Goal: Task Accomplishment & Management: Manage account settings

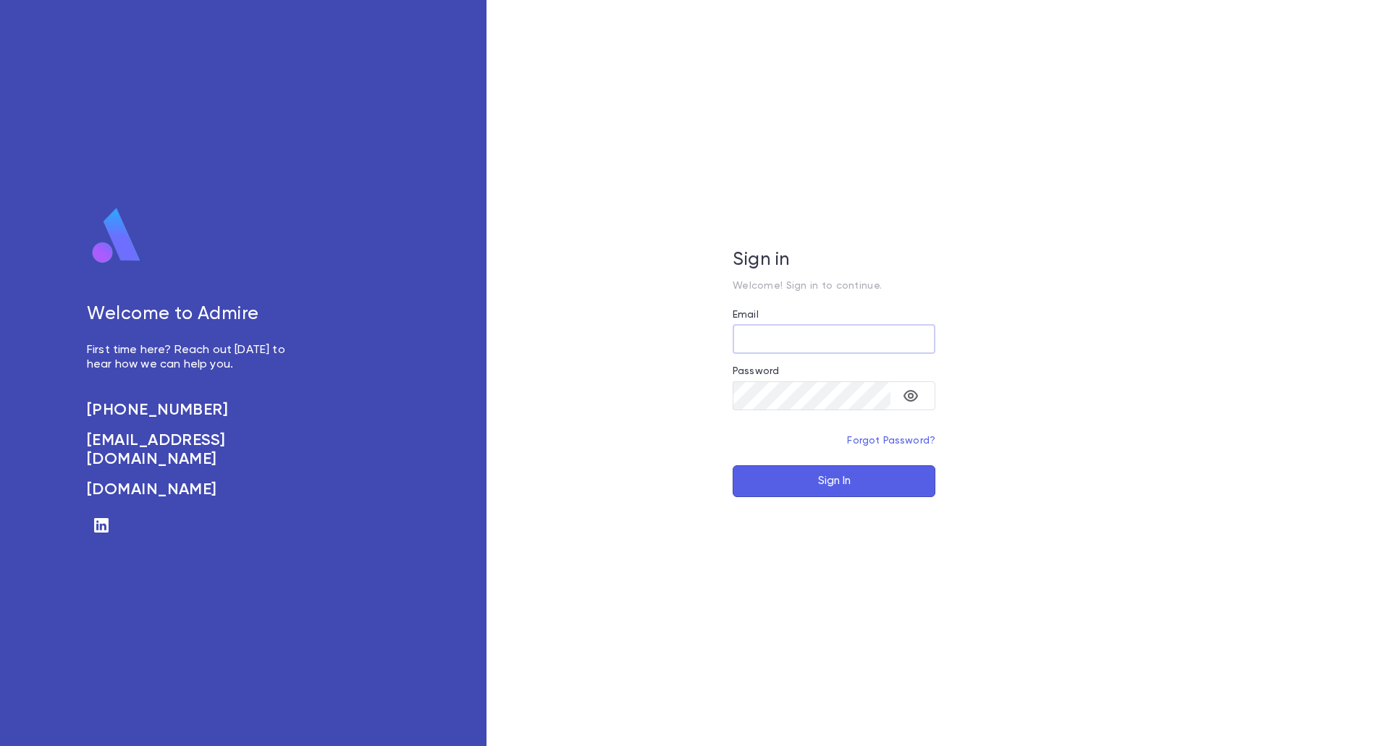
type input "**********"
click at [849, 479] on button "Sign In" at bounding box center [833, 481] width 203 height 32
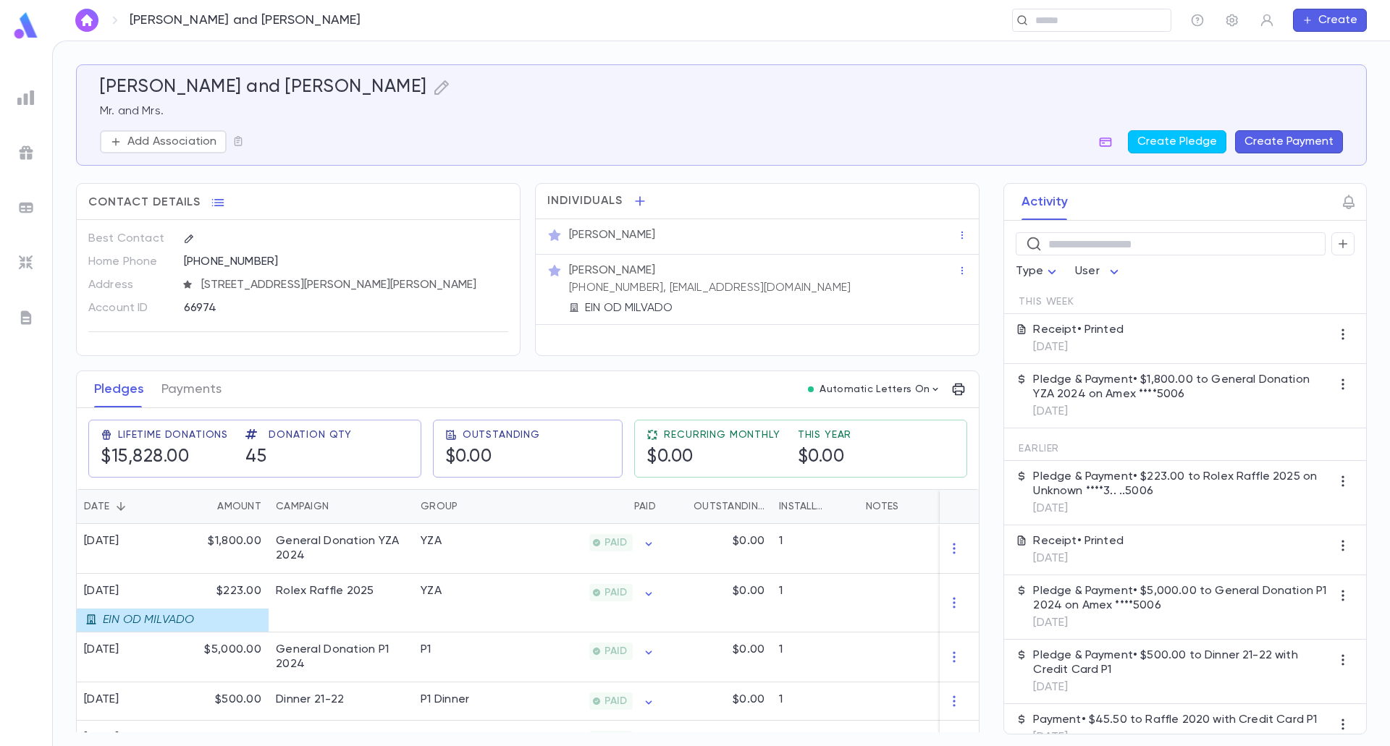
click at [88, 26] on button "button" at bounding box center [86, 20] width 23 height 23
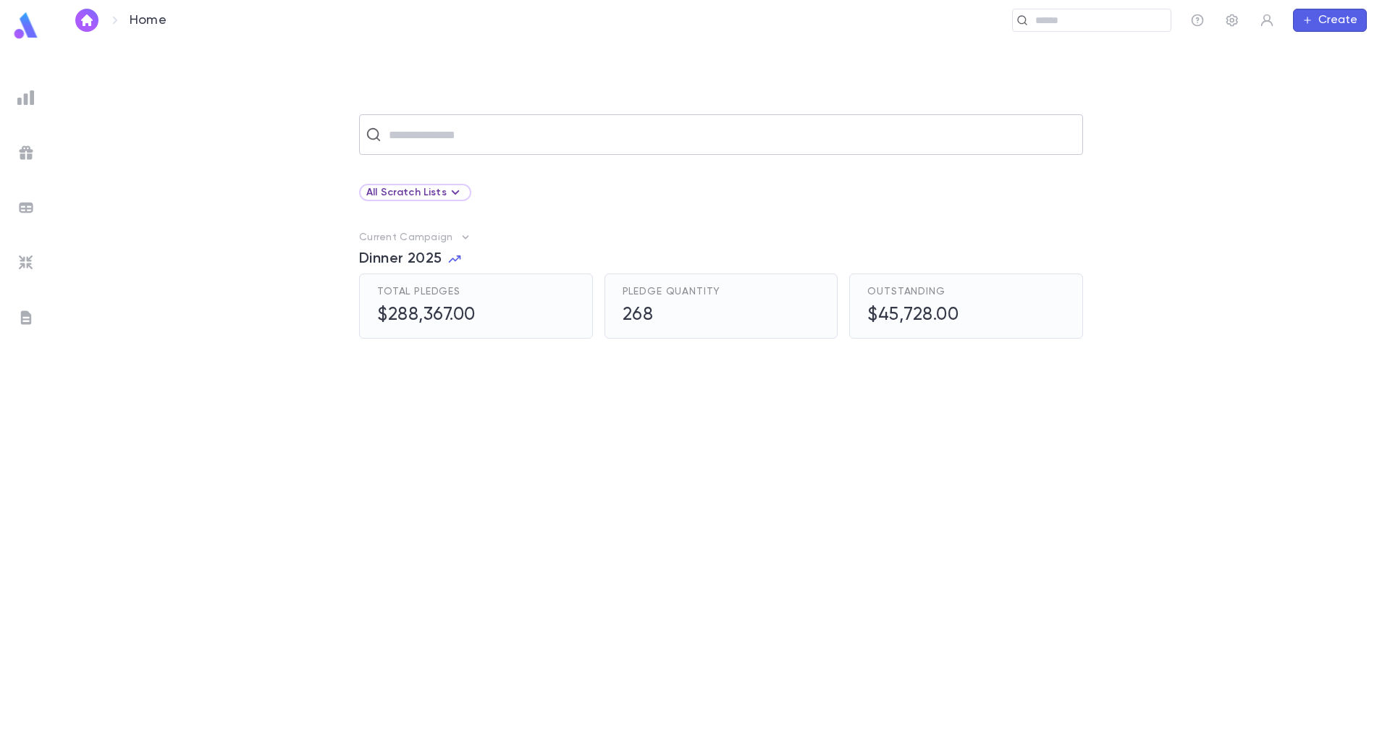
click at [389, 139] on input "text" at bounding box center [730, 135] width 692 height 28
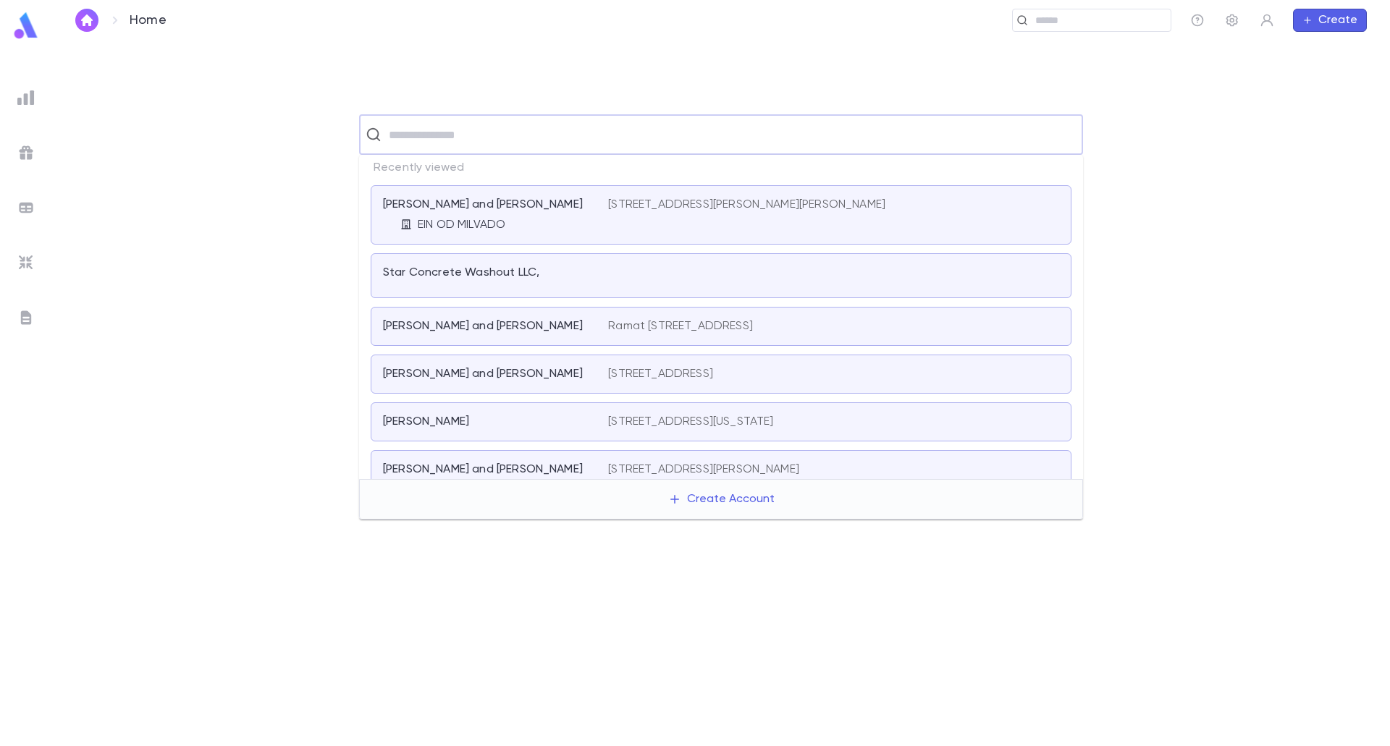
click at [8, 92] on ul at bounding box center [26, 412] width 52 height 667
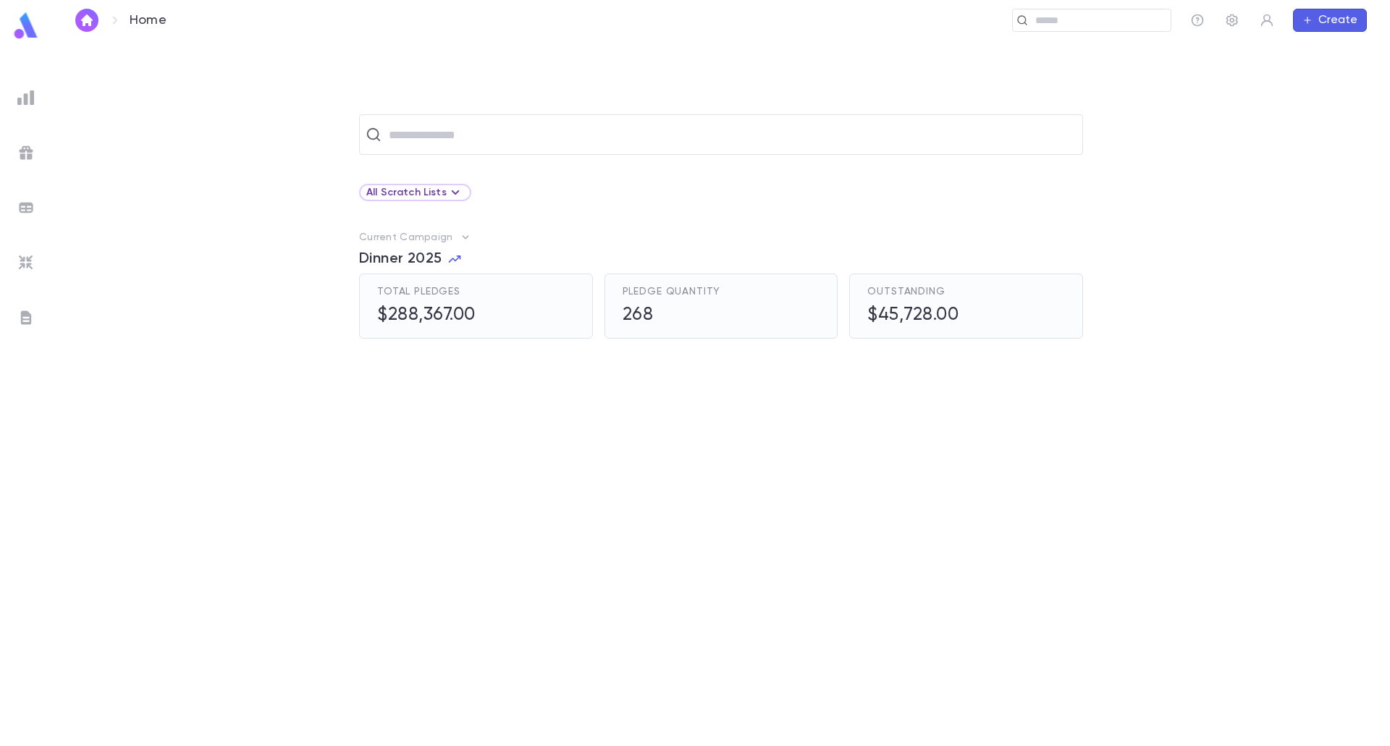
click at [8, 92] on ul at bounding box center [26, 412] width 52 height 667
click at [24, 102] on img at bounding box center [25, 97] width 17 height 17
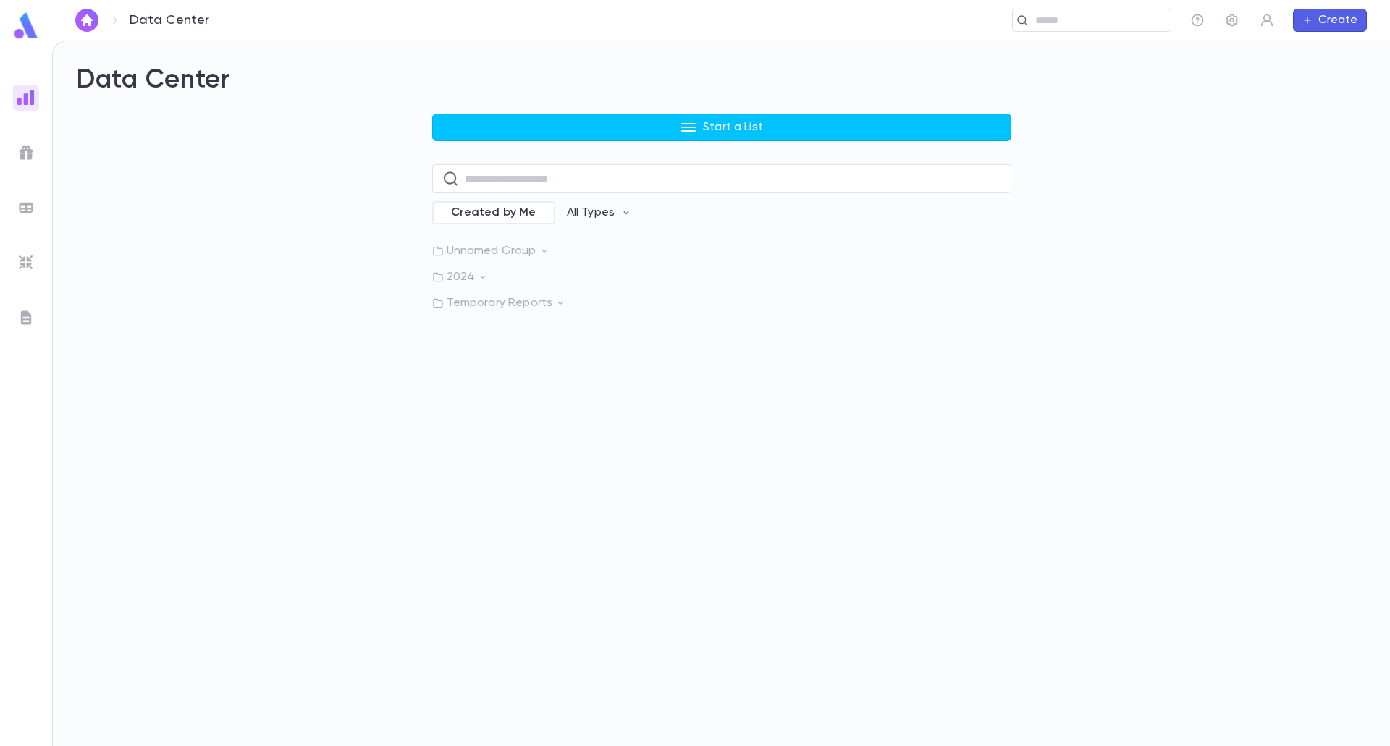
click at [30, 153] on img at bounding box center [25, 152] width 17 height 17
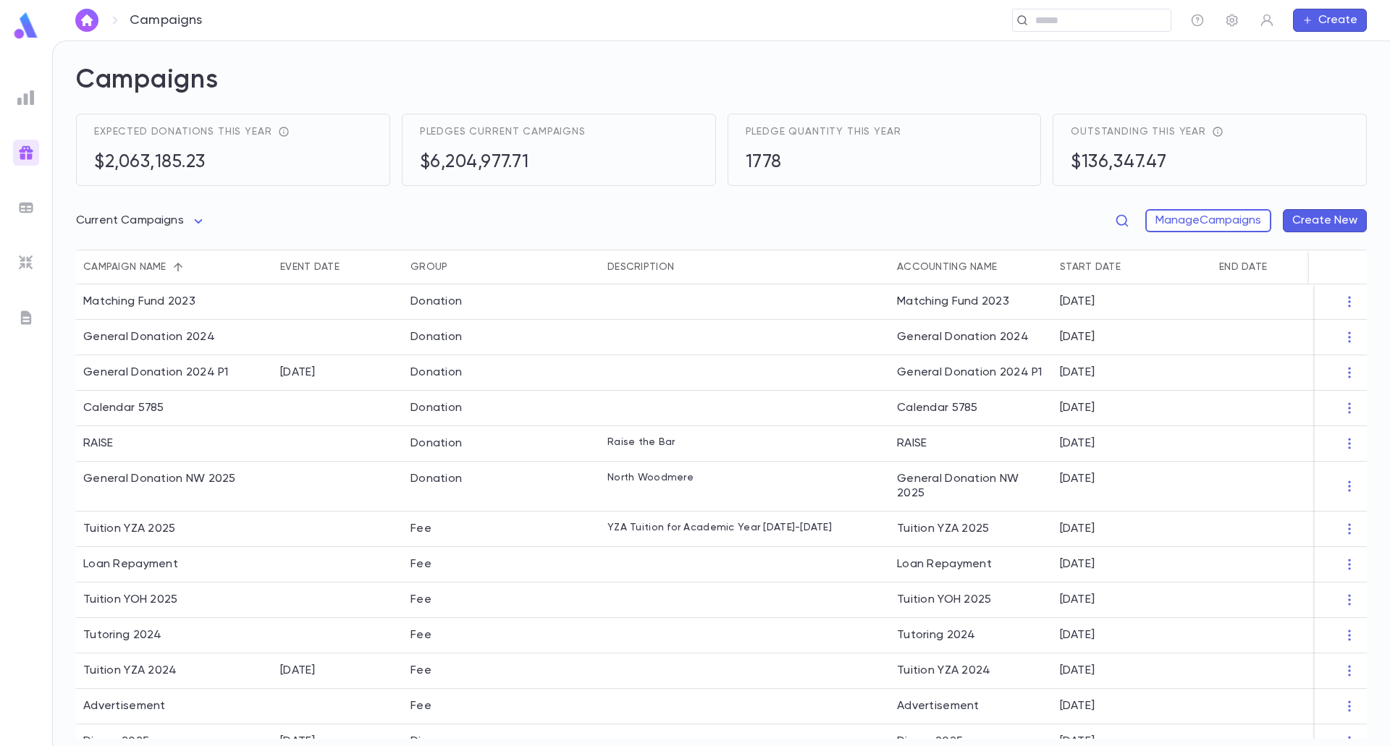
click at [28, 204] on img at bounding box center [25, 207] width 17 height 17
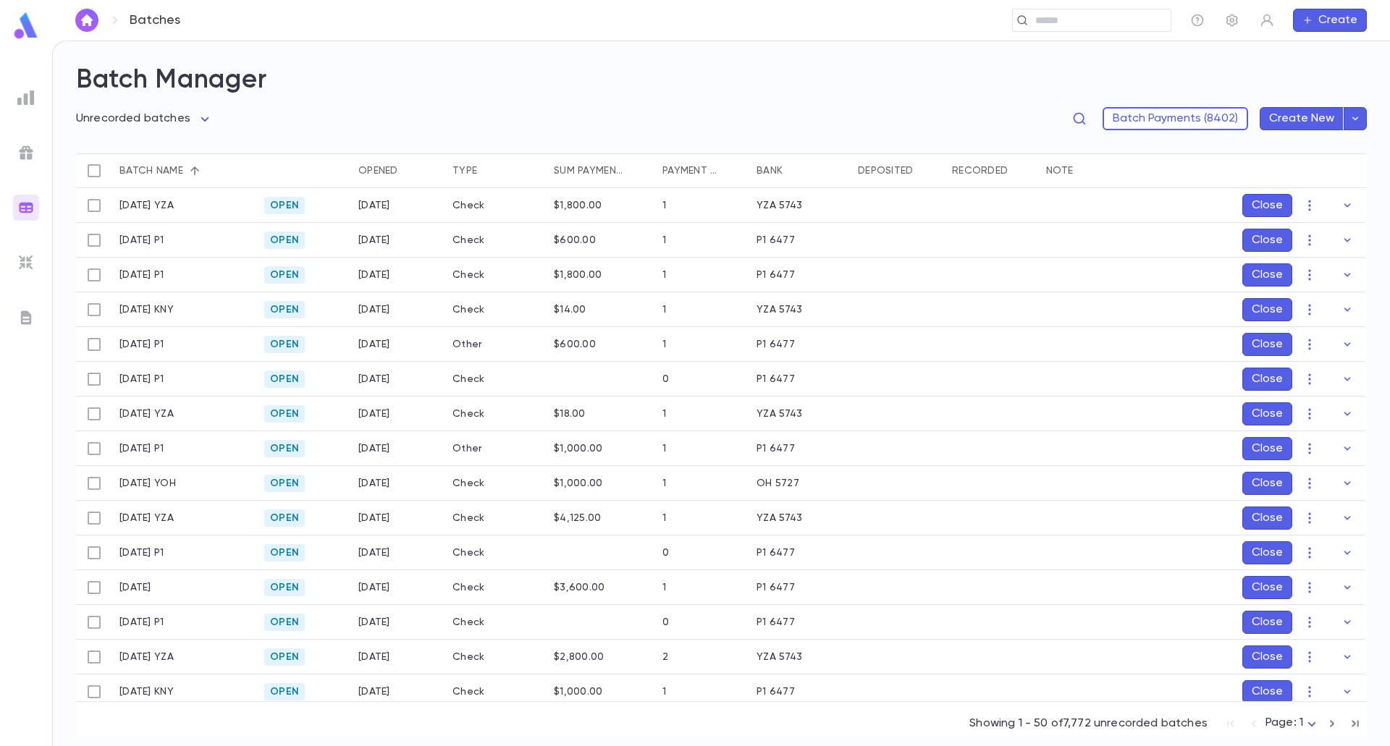
click at [588, 207] on div "$1,800.00" at bounding box center [578, 206] width 48 height 12
click at [166, 201] on p "[DATE] YZA" at bounding box center [146, 206] width 54 height 12
click at [221, 200] on div "[DATE] YZA" at bounding box center [184, 205] width 145 height 35
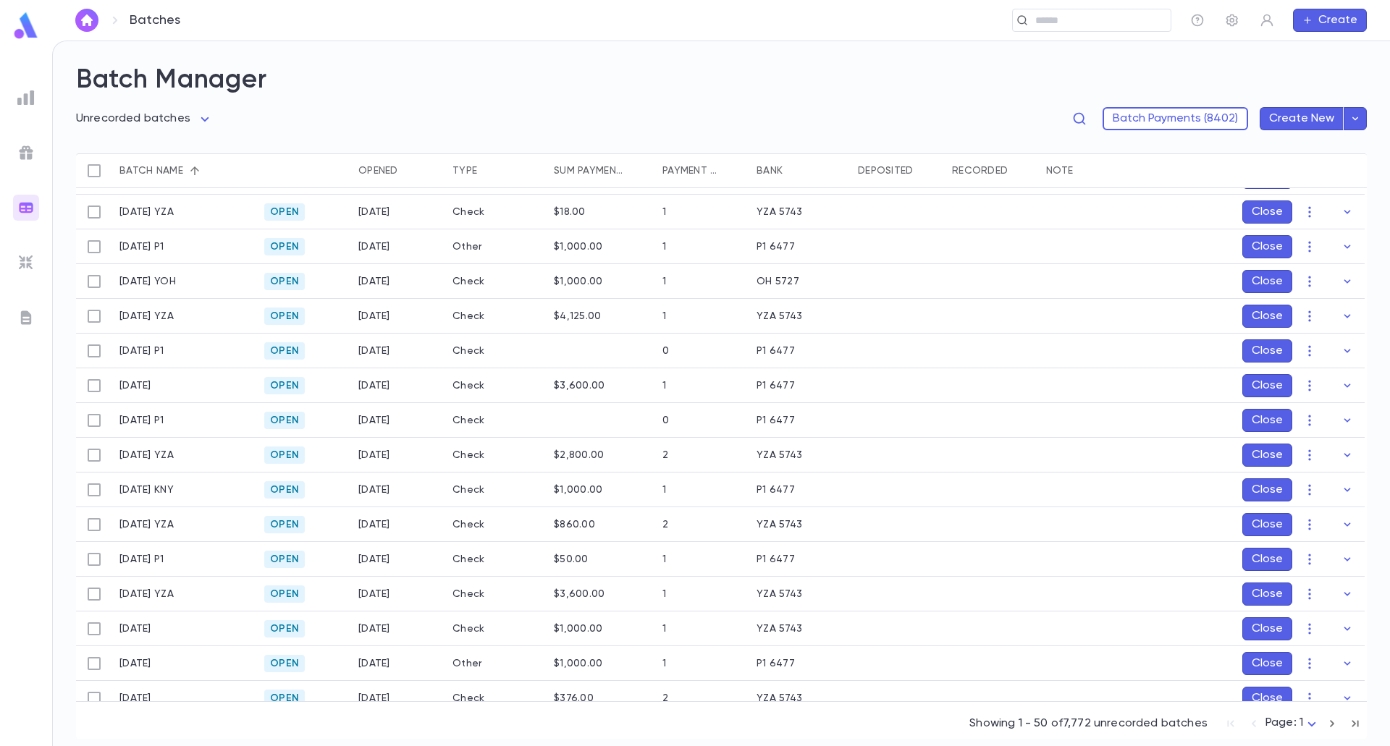
scroll to position [217, 0]
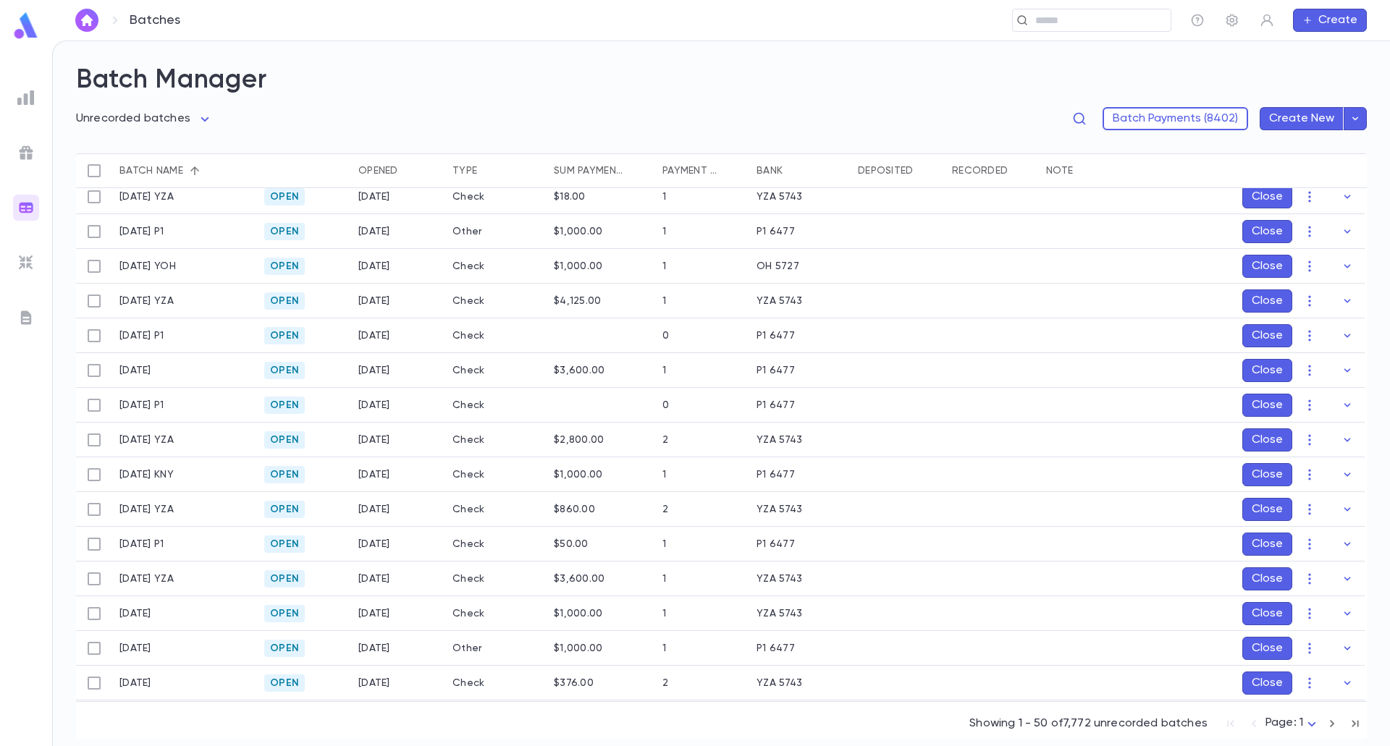
click at [580, 303] on div "$4,125.00" at bounding box center [578, 301] width 48 height 12
click at [1309, 305] on icon "button" at bounding box center [1309, 301] width 14 height 14
click at [1343, 301] on div at bounding box center [695, 373] width 1390 height 746
click at [1344, 301] on icon "button" at bounding box center [1347, 301] width 7 height 4
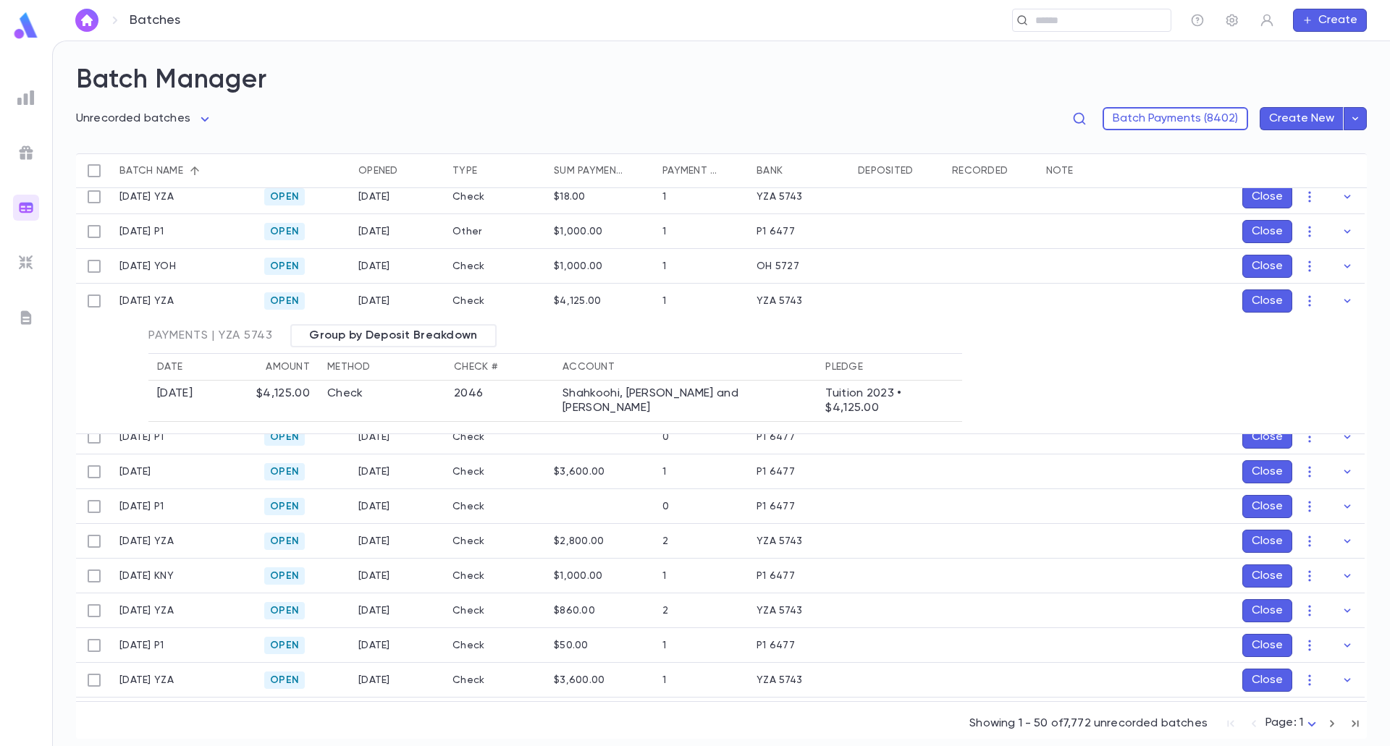
click at [1344, 301] on icon "button" at bounding box center [1347, 301] width 7 height 4
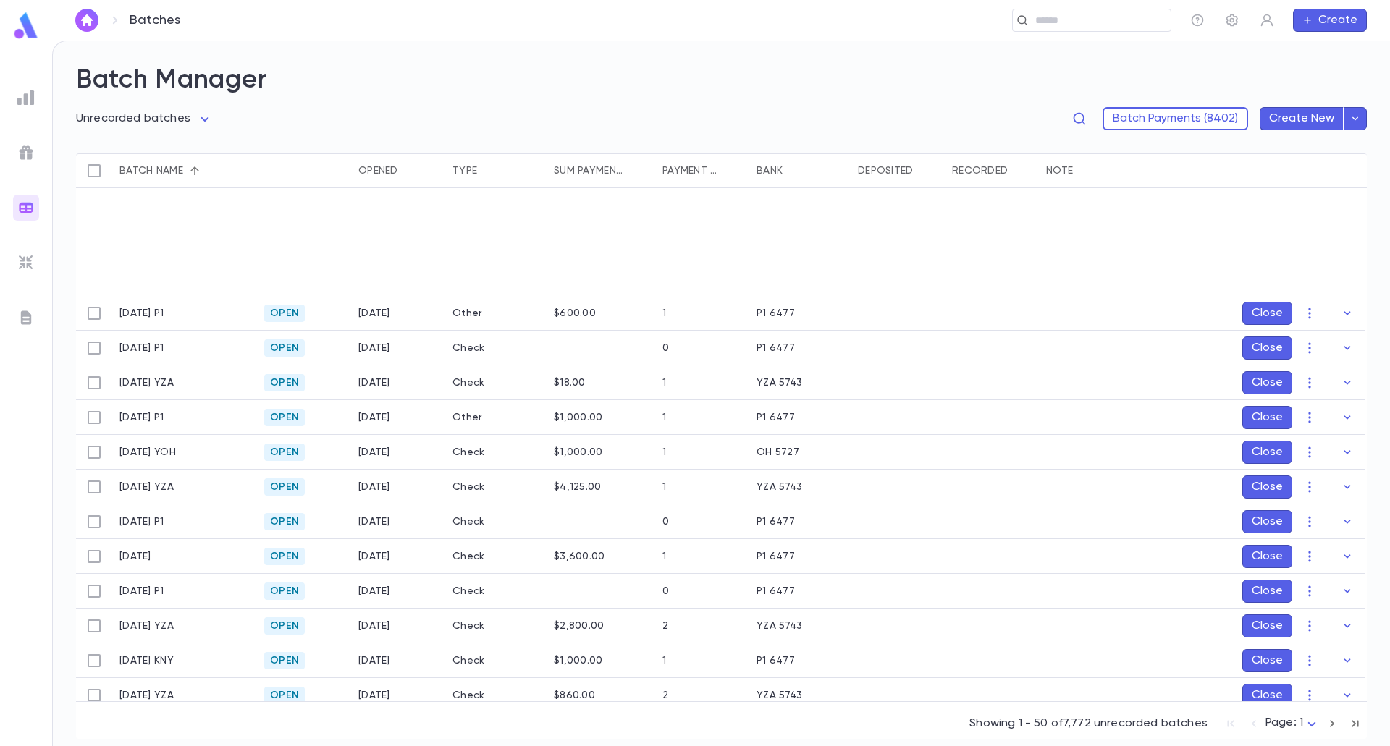
scroll to position [0, 0]
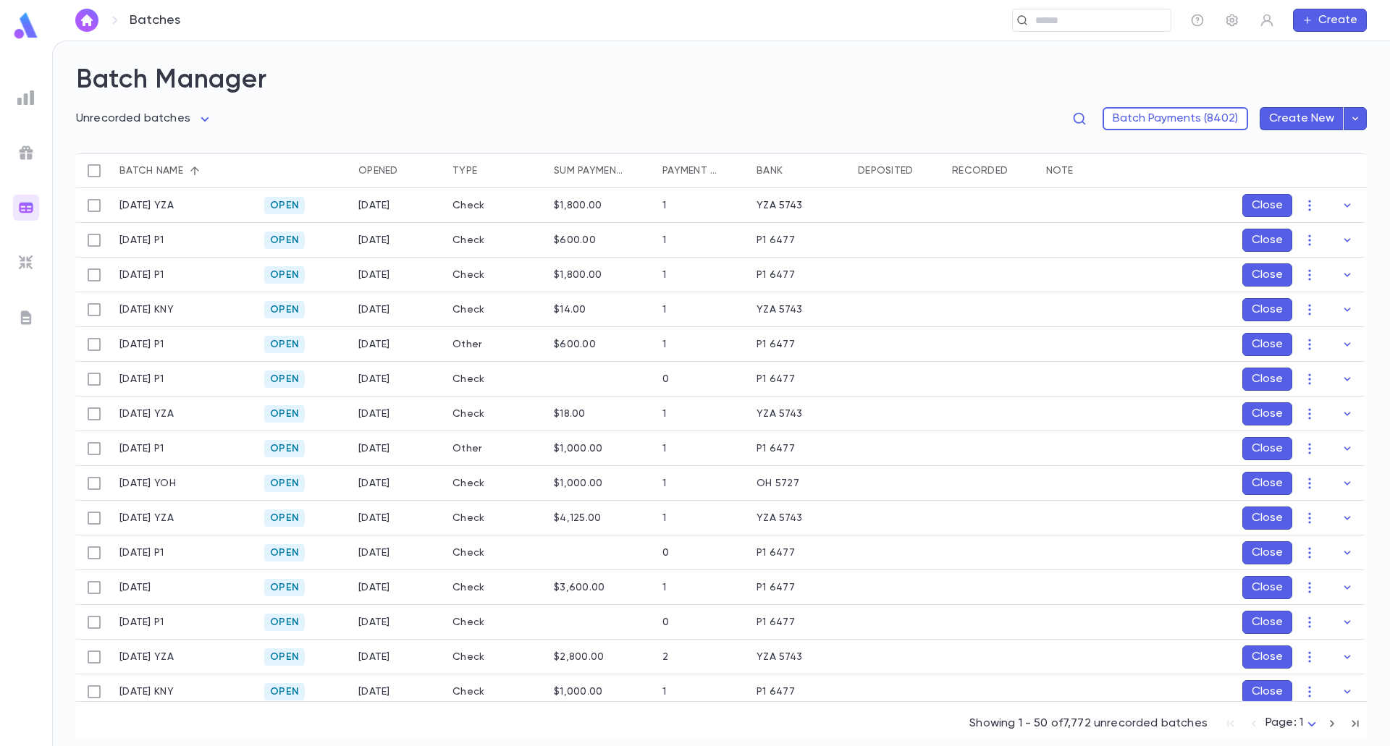
click at [156, 174] on div "Batch name" at bounding box center [151, 170] width 64 height 35
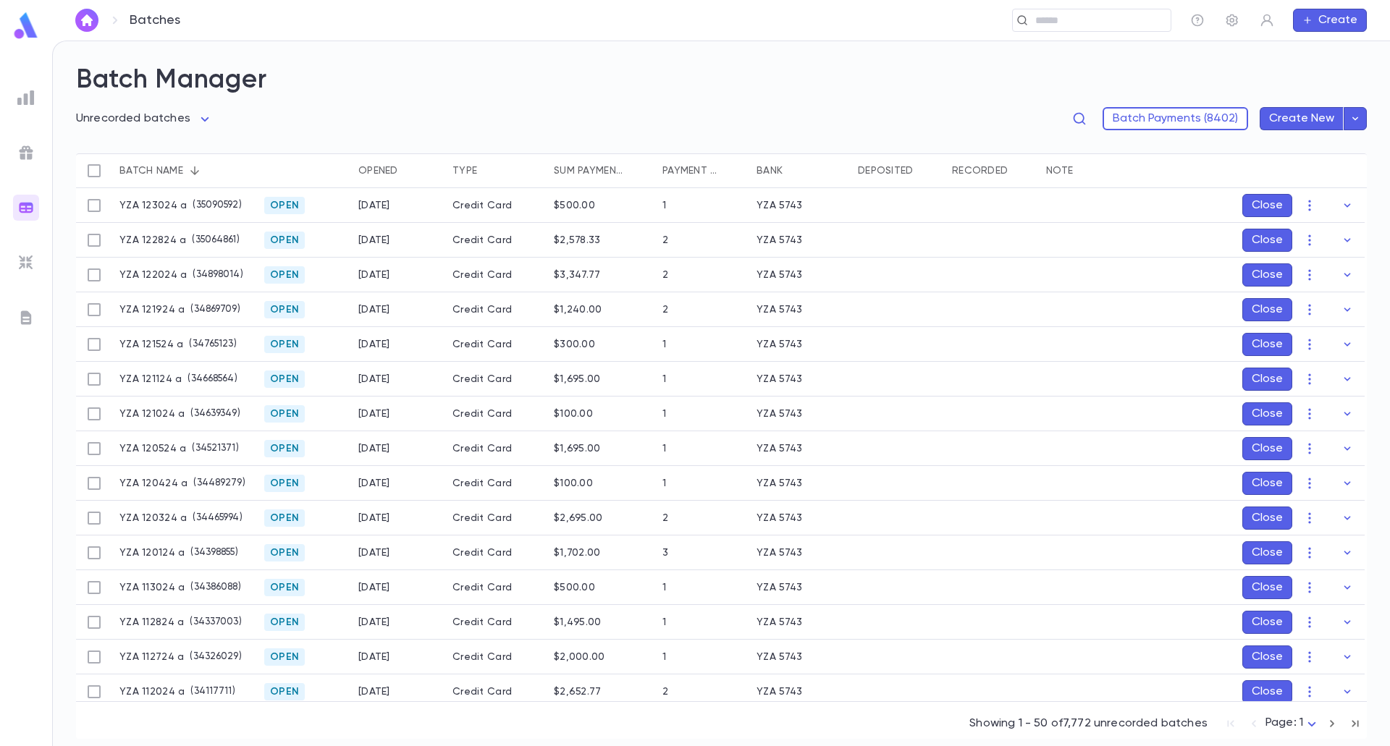
click at [377, 176] on div "Opened" at bounding box center [378, 170] width 40 height 35
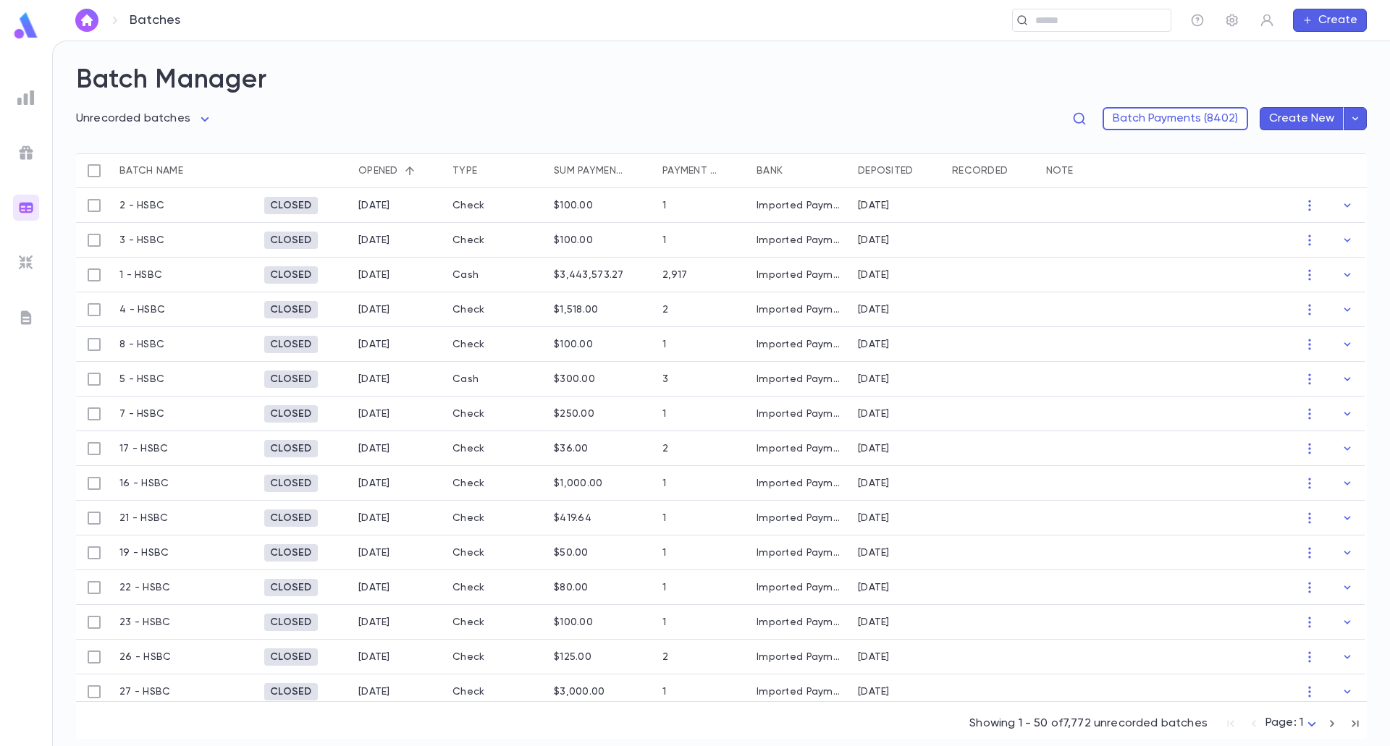
click at [371, 172] on div "Opened" at bounding box center [378, 170] width 40 height 35
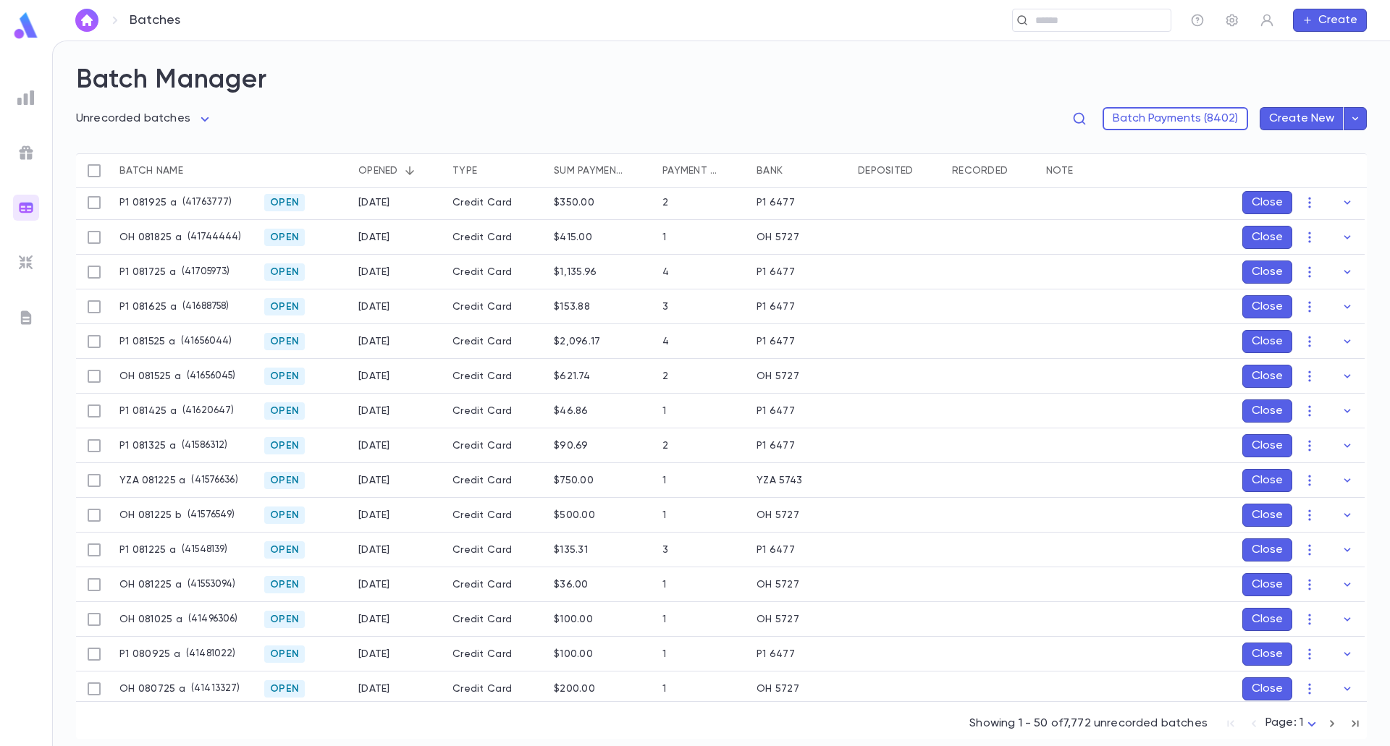
scroll to position [507, 0]
